Goal: Task Accomplishment & Management: Manage account settings

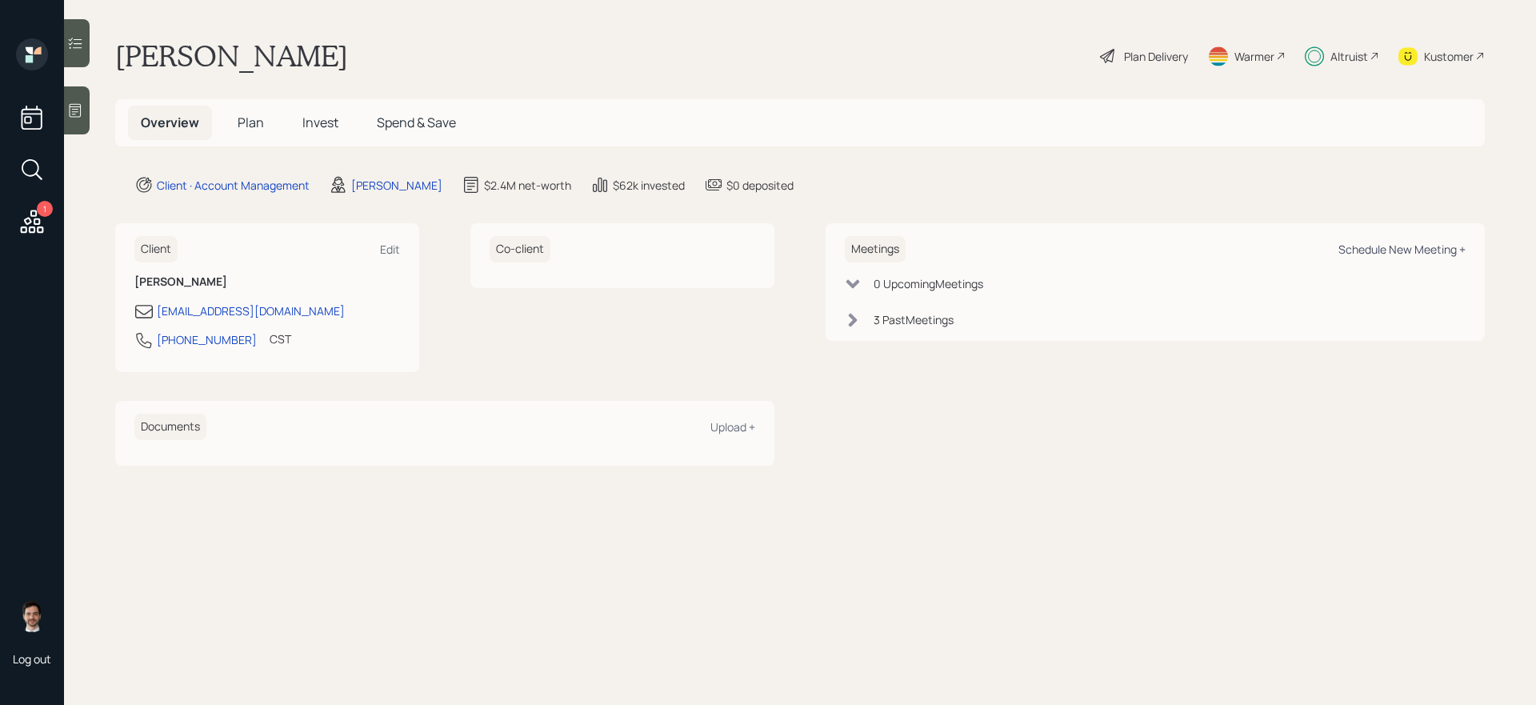
click at [1393, 255] on div "Schedule New Meeting +" at bounding box center [1401, 249] width 127 height 15
select select "ef6b64e1-8f62-4a74-b865-a7df4b35b836"
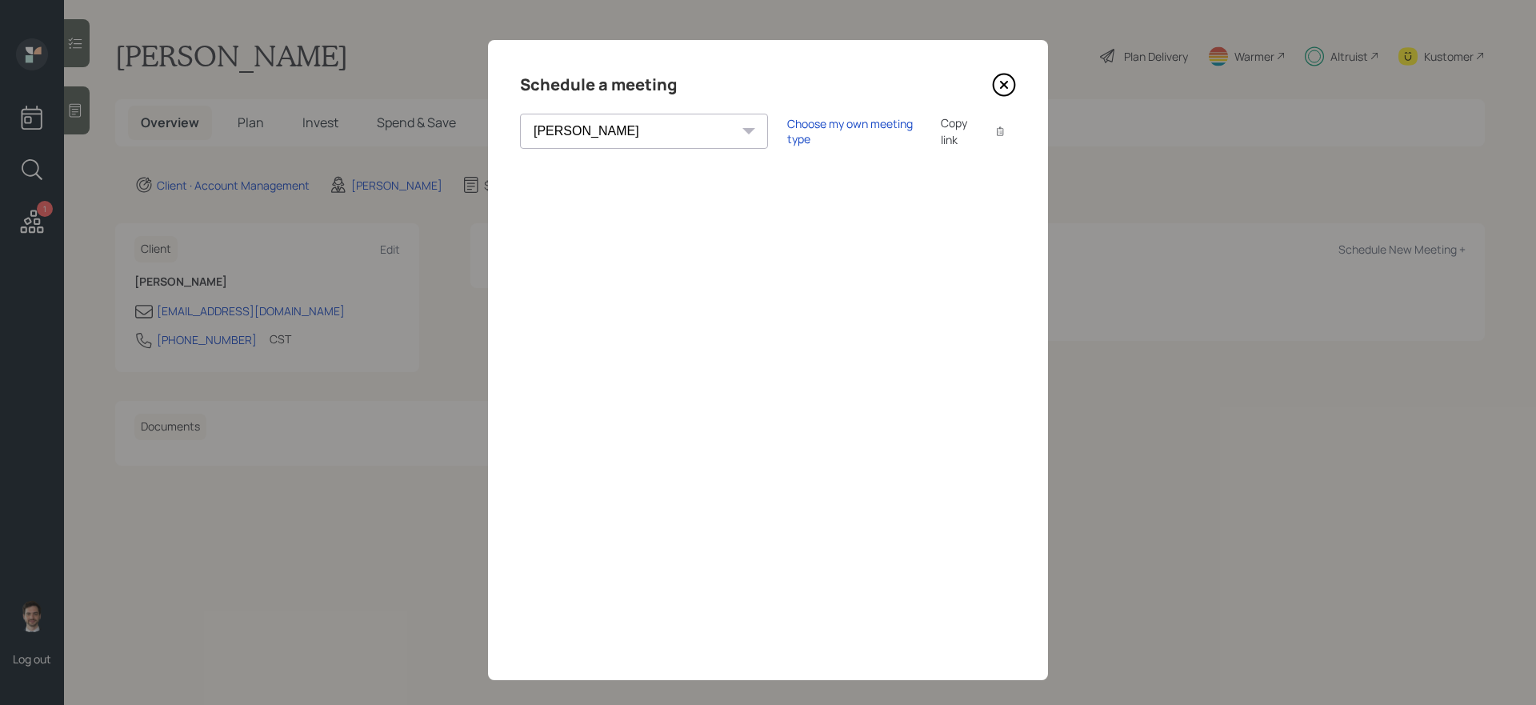
click at [1010, 93] on icon at bounding box center [1004, 85] width 22 height 22
